Goal: Submit feedback/report problem

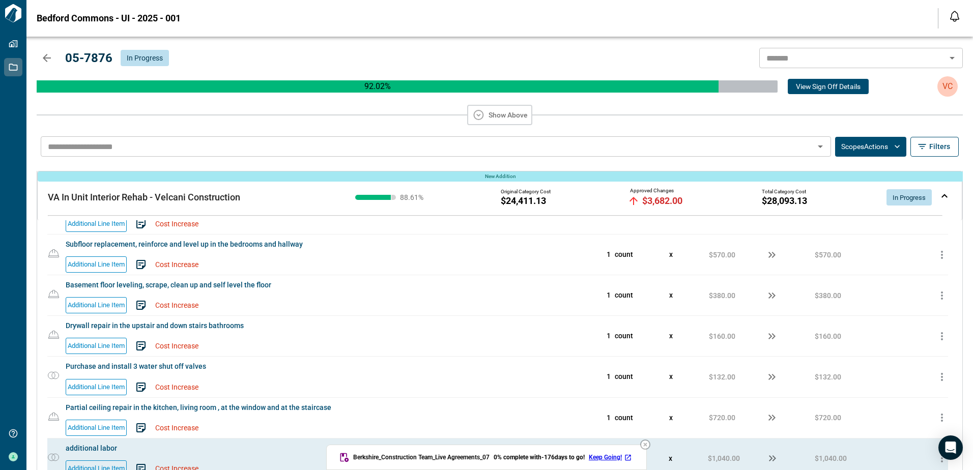
scroll to position [1334, 0]
